Goal: Task Accomplishment & Management: Complete application form

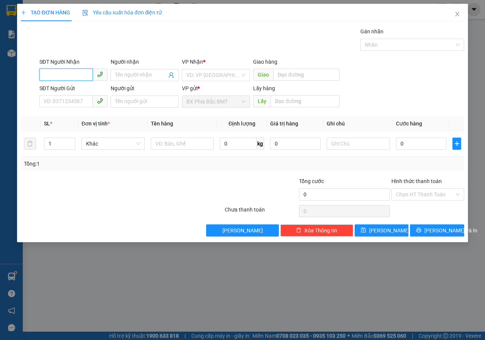
click at [82, 72] on input "SĐT Người Nhận" at bounding box center [65, 75] width 53 height 12
type input "0987876456"
click at [131, 73] on input "Người nhận" at bounding box center [141, 75] width 52 height 8
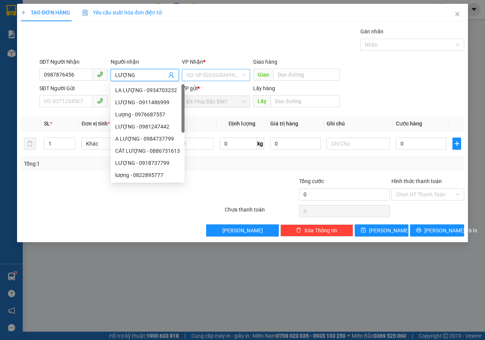
type input "LƯỢNG"
click at [218, 78] on input "search" at bounding box center [213, 74] width 54 height 11
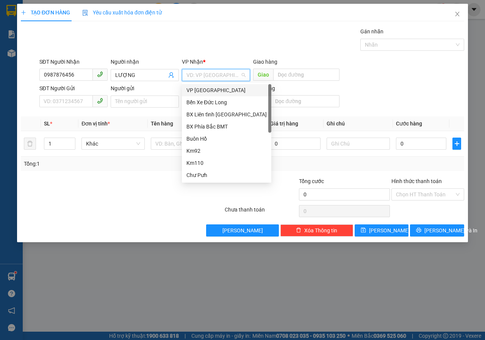
click at [202, 92] on div "VP [GEOGRAPHIC_DATA]" at bounding box center [226, 90] width 80 height 8
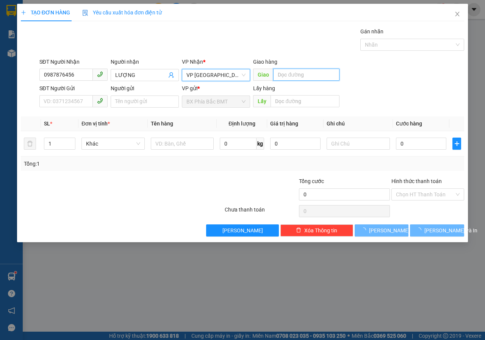
click at [294, 77] on input "text" at bounding box center [306, 75] width 66 height 12
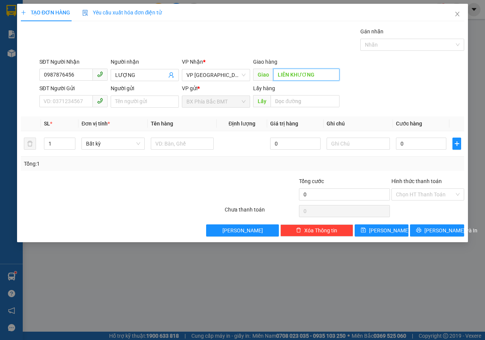
drag, startPoint x: 273, startPoint y: 74, endPoint x: 279, endPoint y: 76, distance: 6.3
click at [276, 75] on input "LIÊN KHƯƠNG" at bounding box center [306, 75] width 66 height 12
type input "N3 LIÊN KHƯƠNG"
click at [59, 100] on input "SĐT Người Gửi" at bounding box center [65, 101] width 53 height 12
type input "0383069117"
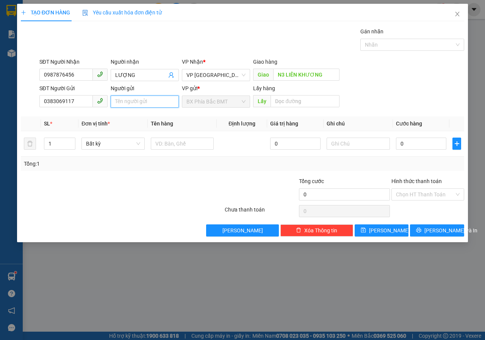
click at [139, 103] on input "Người gửi" at bounding box center [145, 101] width 68 height 12
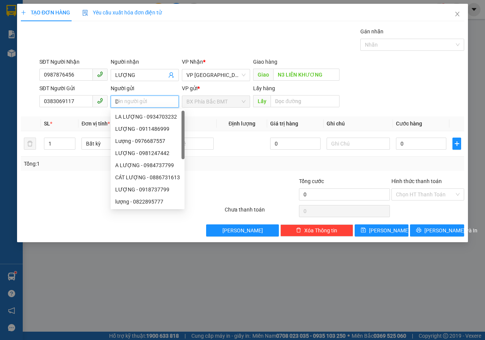
type input "D"
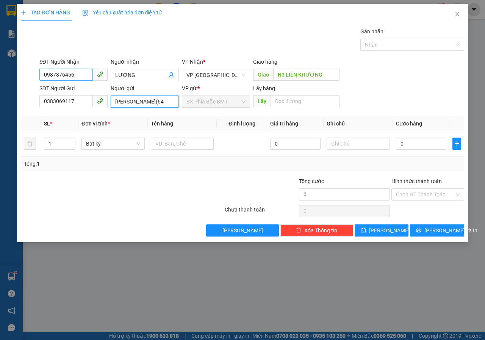
type input "[PERSON_NAME](64"
click at [74, 75] on input "0987876456" at bounding box center [65, 75] width 53 height 12
type input "0987876454"
click at [163, 100] on input "[PERSON_NAME](64" at bounding box center [145, 101] width 68 height 12
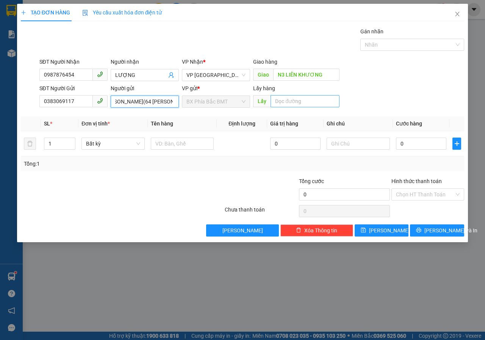
type input "[PERSON_NAME](64 [PERSON_NAME])"
click at [290, 100] on input "text" at bounding box center [304, 101] width 69 height 12
type input "BMT"
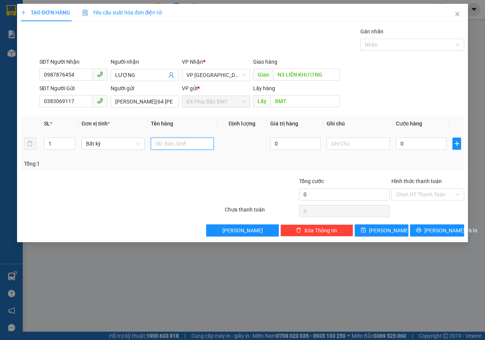
click at [193, 146] on input "text" at bounding box center [182, 143] width 63 height 12
type input "TĂM BÔNG"
click at [351, 142] on input "text" at bounding box center [358, 143] width 63 height 12
type input "THÙNG//NHẬN ĐÊM"
click at [417, 141] on input "0" at bounding box center [421, 143] width 50 height 12
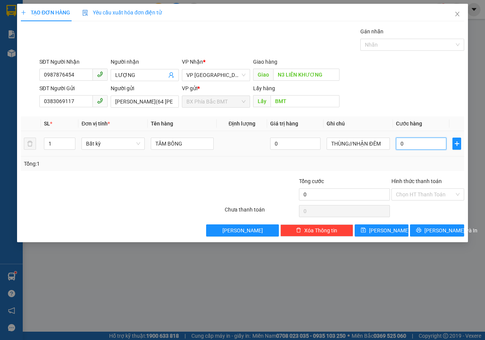
type input "6"
type input "60"
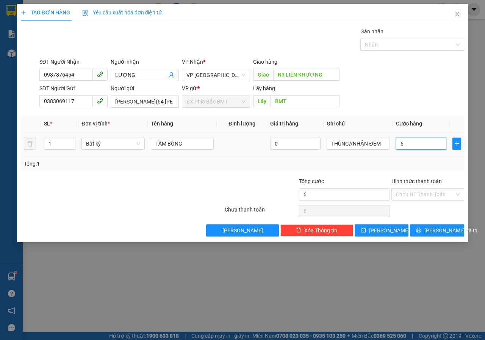
type input "60"
type input "600"
type input "6.000"
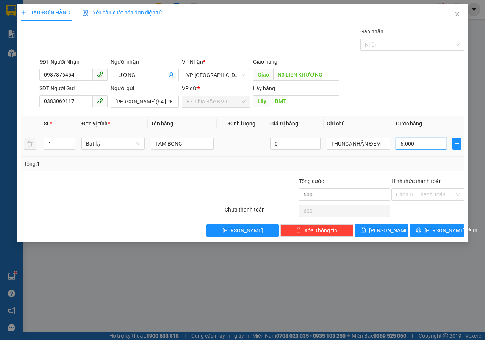
type input "6.000"
type input "60.000"
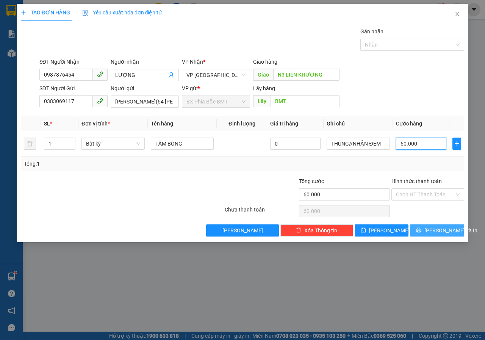
type input "60.000"
click at [431, 234] on span "[PERSON_NAME] và In" at bounding box center [450, 230] width 53 height 8
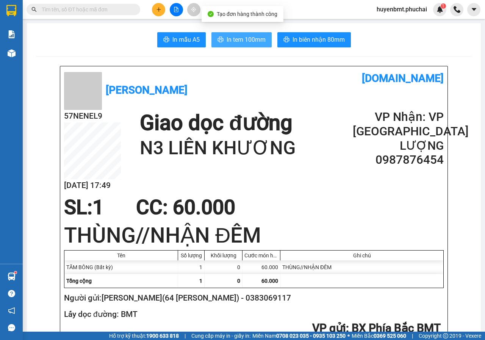
click at [237, 43] on span "In tem 100mm" at bounding box center [246, 39] width 39 height 9
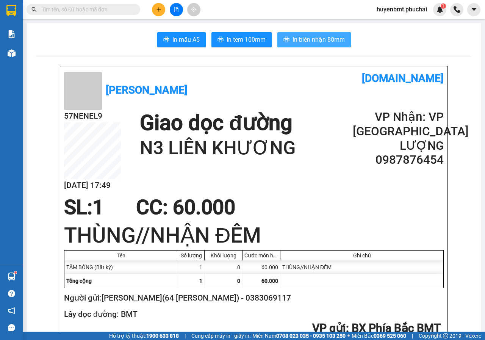
click at [330, 38] on span "In biên nhận 80mm" at bounding box center [318, 39] width 52 height 9
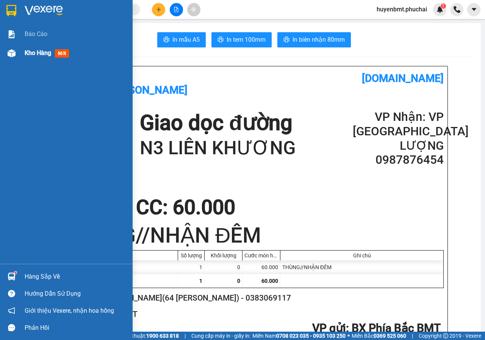
click at [42, 49] on span "Kho hàng" at bounding box center [38, 52] width 27 height 7
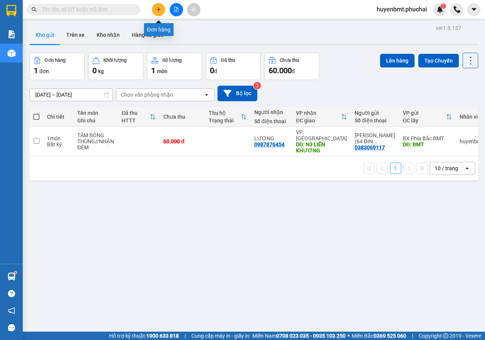
click at [162, 10] on button at bounding box center [158, 9] width 13 height 13
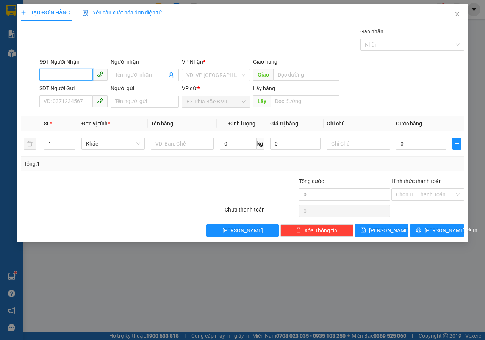
click at [75, 74] on input "SĐT Người Nhận" at bounding box center [65, 75] width 53 height 12
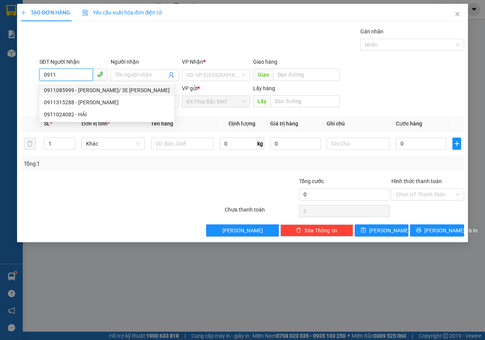
click at [84, 91] on div "0911085999 - [PERSON_NAME]/ 3E [PERSON_NAME]" at bounding box center [107, 90] width 126 height 8
type input "0911085999"
type input "[PERSON_NAME]/ 3E [PERSON_NAME]"
type input "140.000"
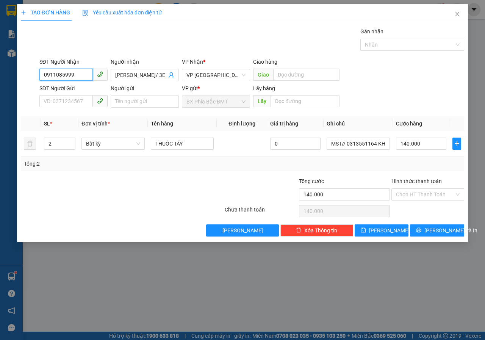
click at [63, 107] on span at bounding box center [73, 101] width 68 height 12
type input "0911085999"
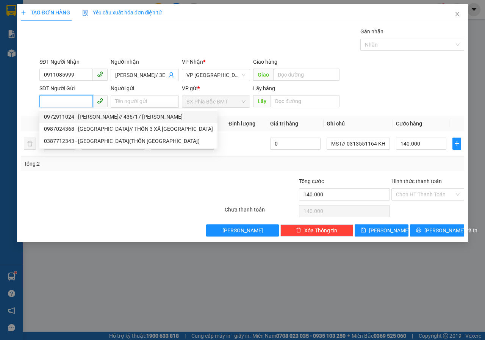
click at [92, 117] on div "0972911024 - [PERSON_NAME]// 436/17 [PERSON_NAME]" at bounding box center [128, 116] width 169 height 8
type input "0972911024"
type input "[PERSON_NAME]// 436/17 [PERSON_NAME]"
type input "BMT"
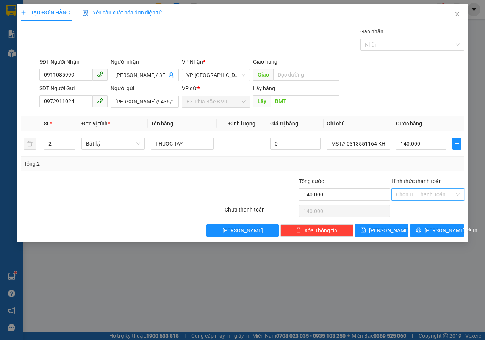
click at [423, 198] on input "Hình thức thanh toán" at bounding box center [425, 194] width 58 height 11
click at [421, 209] on div "Tại văn phòng" at bounding box center [428, 209] width 64 height 8
type input "0"
click at [379, 232] on button "[PERSON_NAME]" at bounding box center [382, 230] width 54 height 12
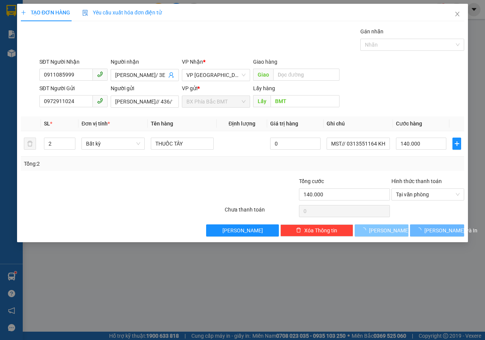
type input "0"
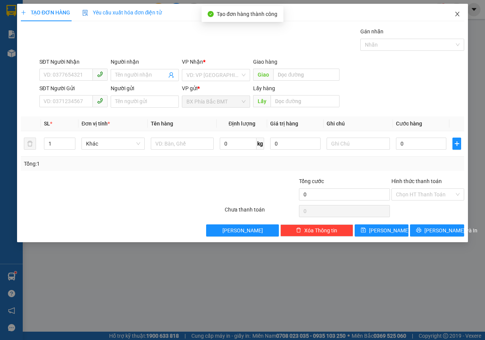
click at [456, 17] on span "Close" at bounding box center [457, 14] width 21 height 21
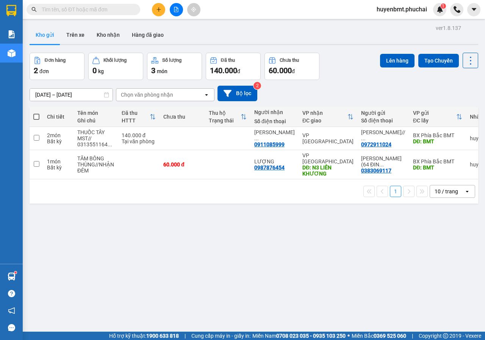
click at [81, 9] on input "text" at bounding box center [86, 9] width 89 height 8
paste input "0346215225"
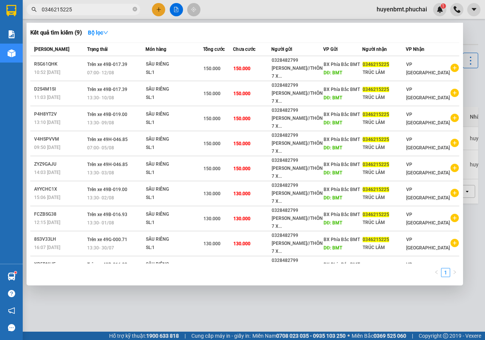
type input "0346215225"
click at [278, 308] on div at bounding box center [242, 170] width 485 height 340
